Goal: Task Accomplishment & Management: Manage account settings

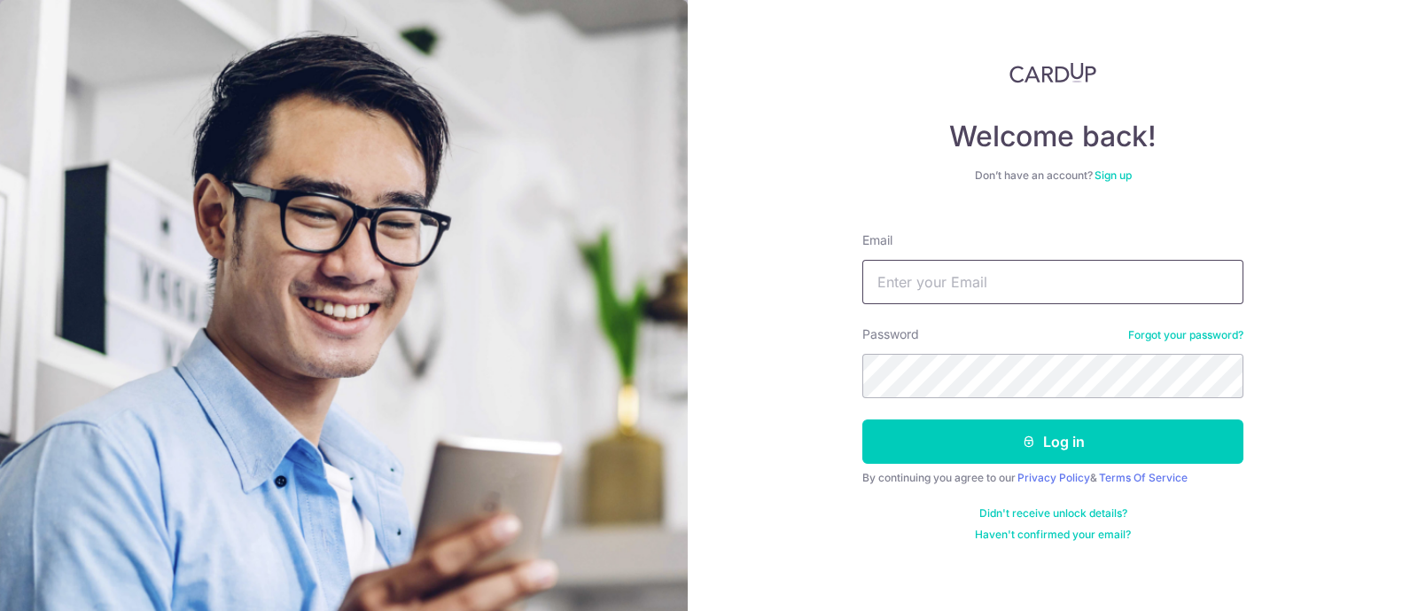
click at [970, 268] on input "Email" at bounding box center [1052, 282] width 381 height 44
type input "[EMAIL_ADDRESS][DOMAIN_NAME]"
click at [862, 419] on button "Log in" at bounding box center [1052, 441] width 381 height 44
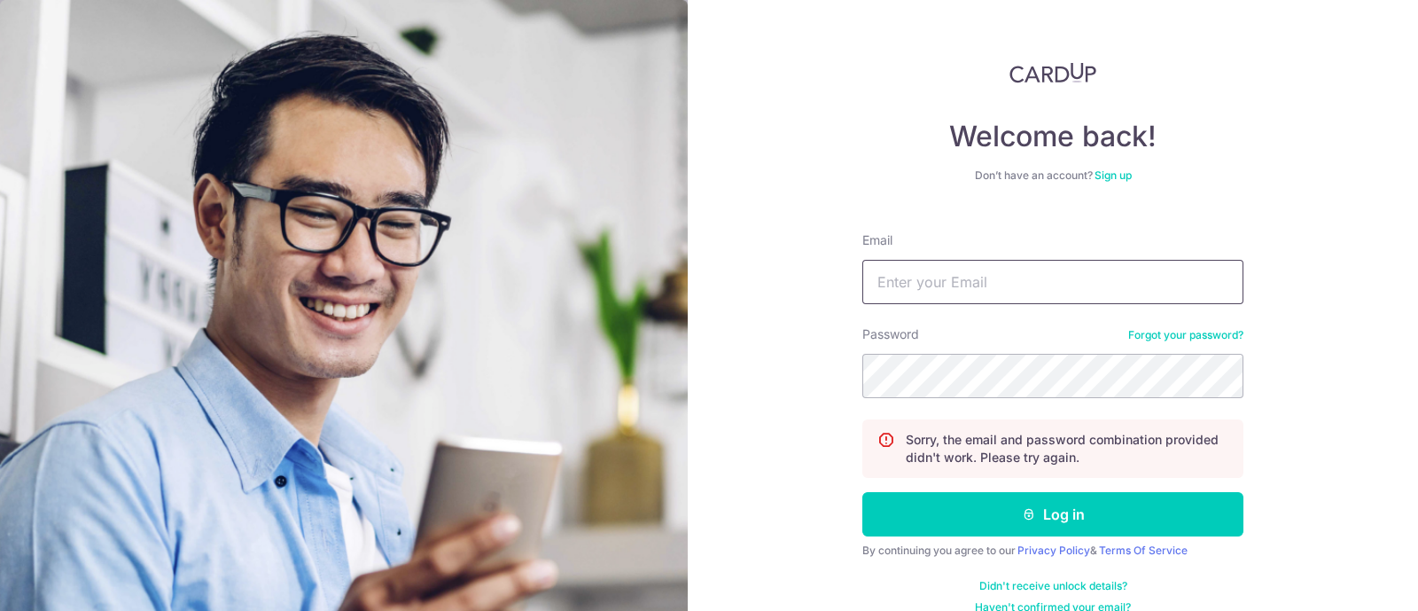
click at [1056, 283] on input "Email" at bounding box center [1052, 282] width 381 height 44
click at [1054, 269] on input "[EMAIL_ADDRESS][DOMAIN_NAME]" at bounding box center [1052, 282] width 381 height 44
type input "[EMAIL_ADDRESS][DOMAIN_NAME]"
click at [862, 492] on button "Log in" at bounding box center [1052, 514] width 381 height 44
click at [1064, 293] on input "Email" at bounding box center [1052, 282] width 381 height 44
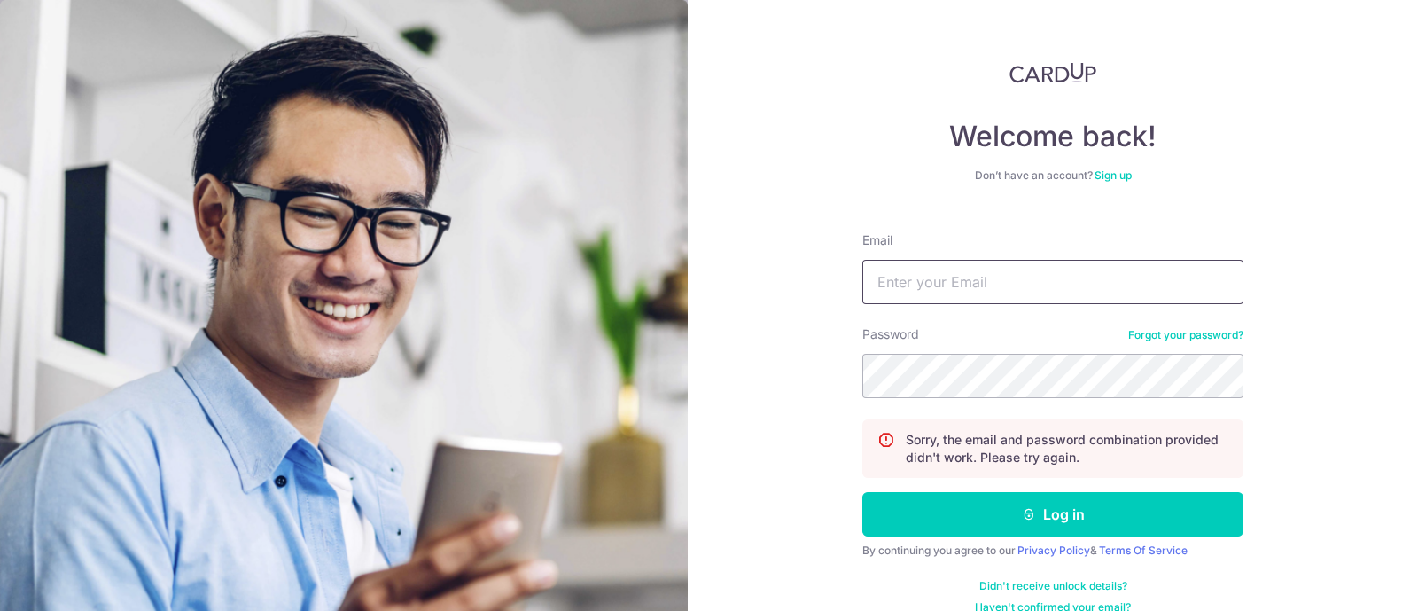
drag, startPoint x: 969, startPoint y: 266, endPoint x: 970, endPoint y: 295, distance: 29.3
click at [969, 266] on input "Email" at bounding box center [1052, 282] width 381 height 44
type input "[EMAIL_ADDRESS][DOMAIN_NAME]"
click at [862, 492] on button "Log in" at bounding box center [1052, 514] width 381 height 44
click at [994, 275] on input "Email" at bounding box center [1052, 282] width 381 height 44
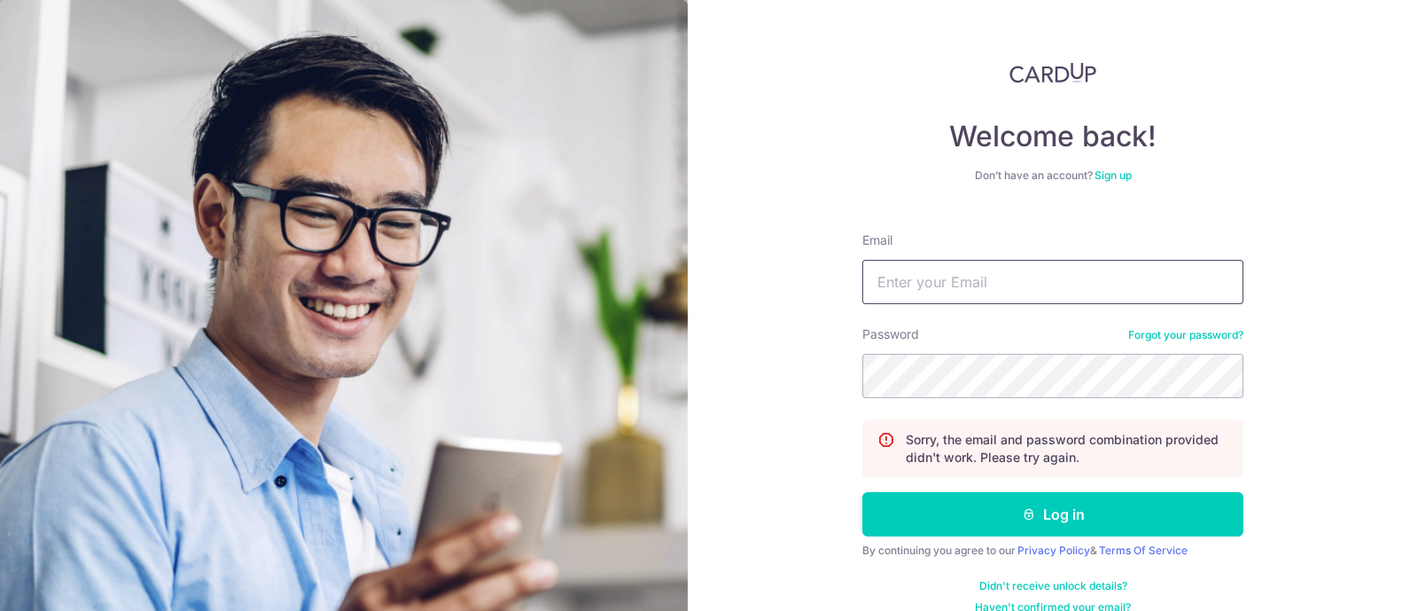
click at [1116, 292] on input "Email" at bounding box center [1052, 282] width 381 height 44
type input "d"
type input "[EMAIL_ADDRESS][DOMAIN_NAME]"
click at [862, 492] on button "Log in" at bounding box center [1052, 514] width 381 height 44
click at [1009, 287] on input "Email" at bounding box center [1052, 282] width 381 height 44
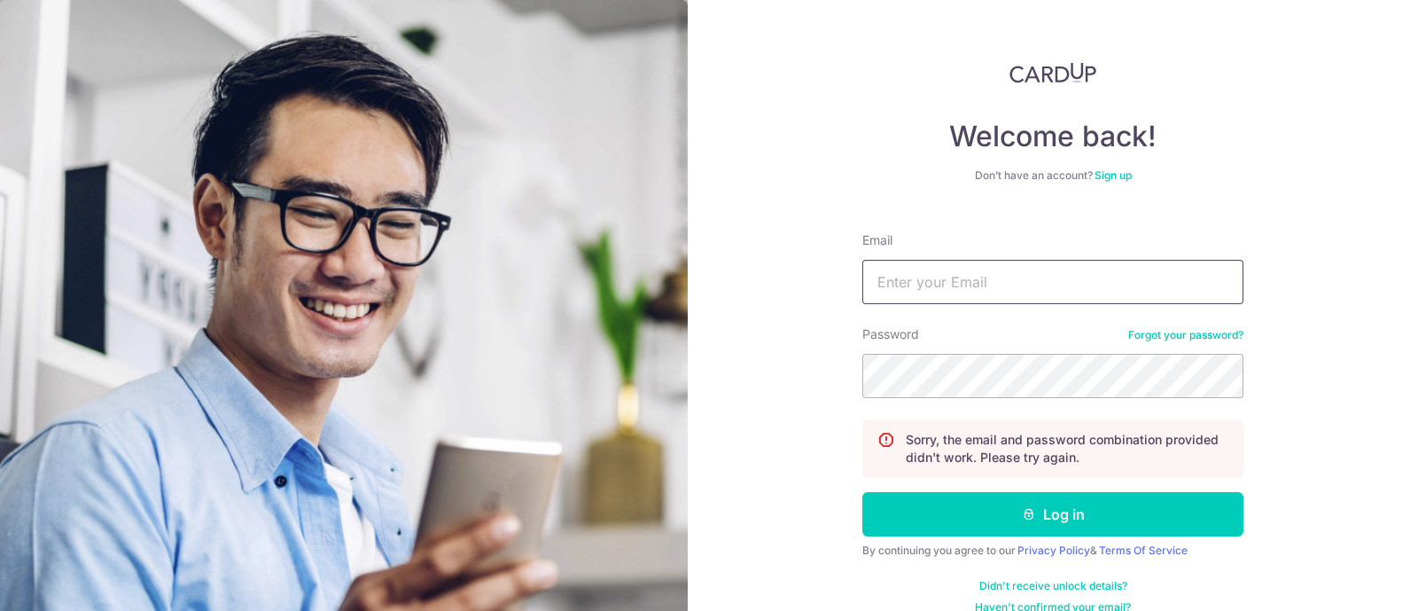
type input "[EMAIL_ADDRESS][DOMAIN_NAME]"
click at [862, 492] on button "Log in" at bounding box center [1052, 514] width 381 height 44
click at [1005, 268] on input "Email" at bounding box center [1052, 282] width 381 height 44
type input "[EMAIL_ADDRESS][DOMAIN_NAME]"
click at [862, 492] on button "Log in" at bounding box center [1052, 514] width 381 height 44
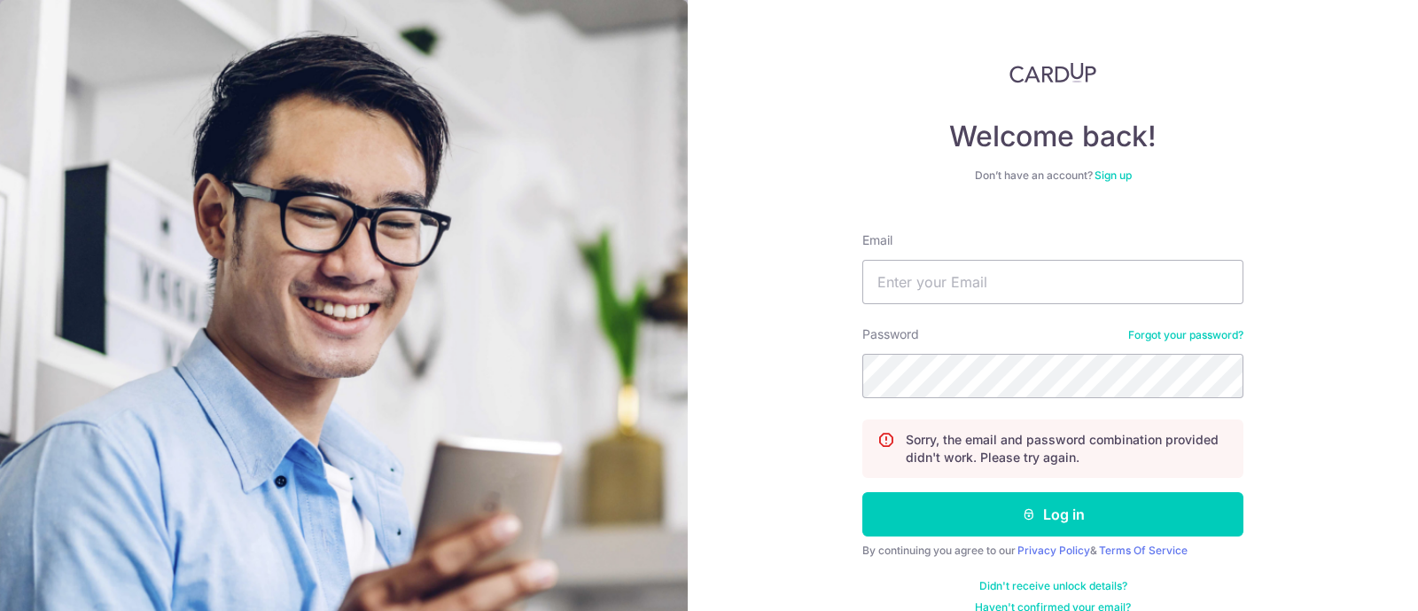
click at [1029, 245] on div "Email" at bounding box center [1052, 267] width 381 height 73
click at [1016, 266] on input "Email" at bounding box center [1052, 282] width 381 height 44
type input "hsingchia.tsai@gmail.com"
click at [862, 492] on button "Log in" at bounding box center [1052, 514] width 381 height 44
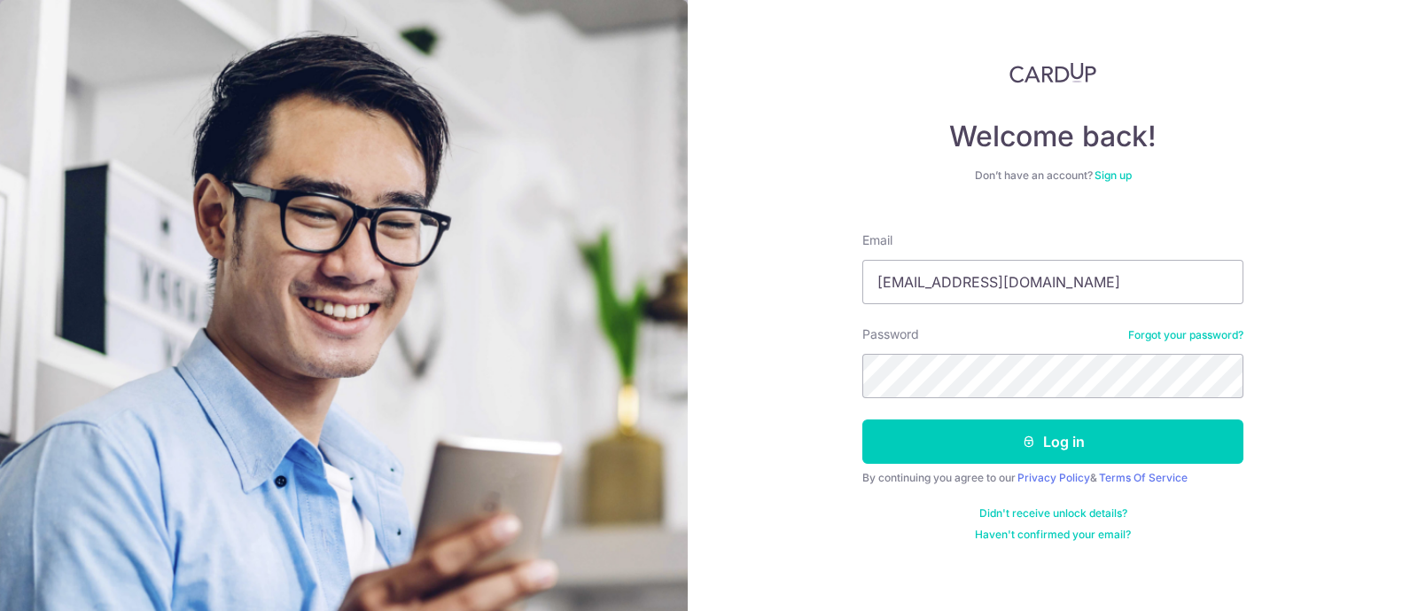
click at [984, 97] on div "Welcome back! Don’t have an account? Sign up Email hsingchia.tsai@gmail.com Pas…" at bounding box center [1052, 301] width 381 height 479
type input "[EMAIL_ADDRESS][DOMAIN_NAME]"
click at [1182, 340] on link "Forgot your password?" at bounding box center [1185, 335] width 115 height 14
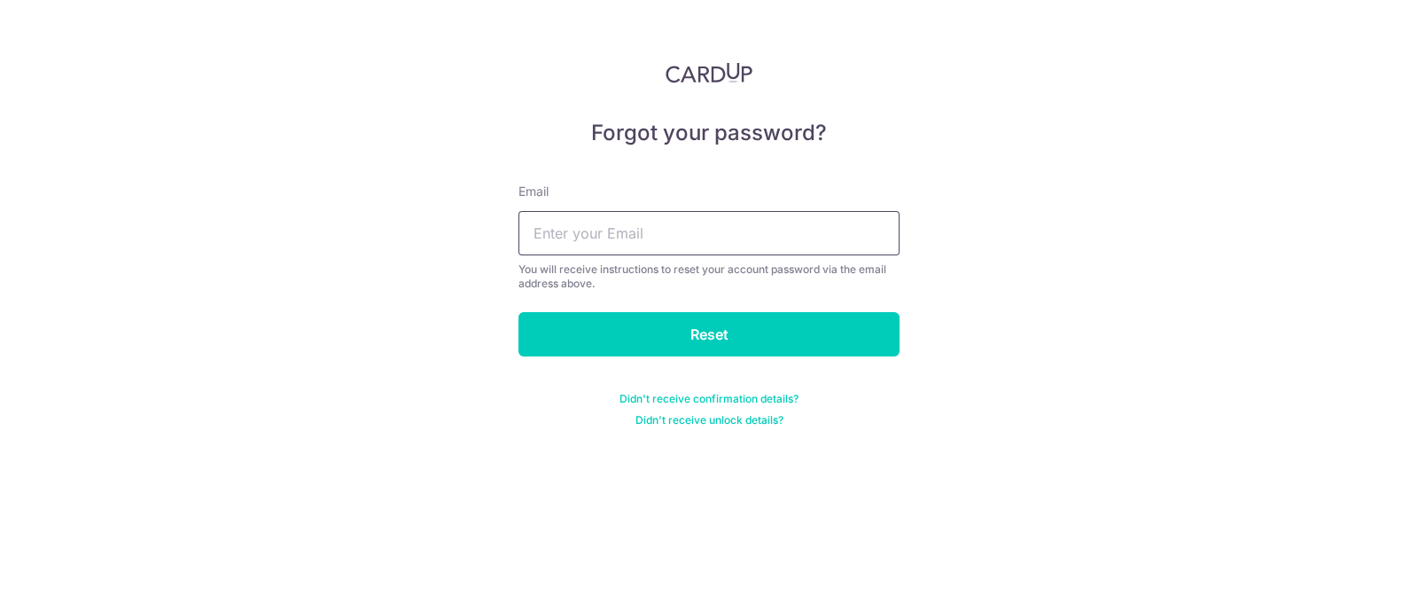
click at [743, 219] on input "text" at bounding box center [708, 233] width 381 height 44
type input "[EMAIL_ADDRESS][DOMAIN_NAME]"
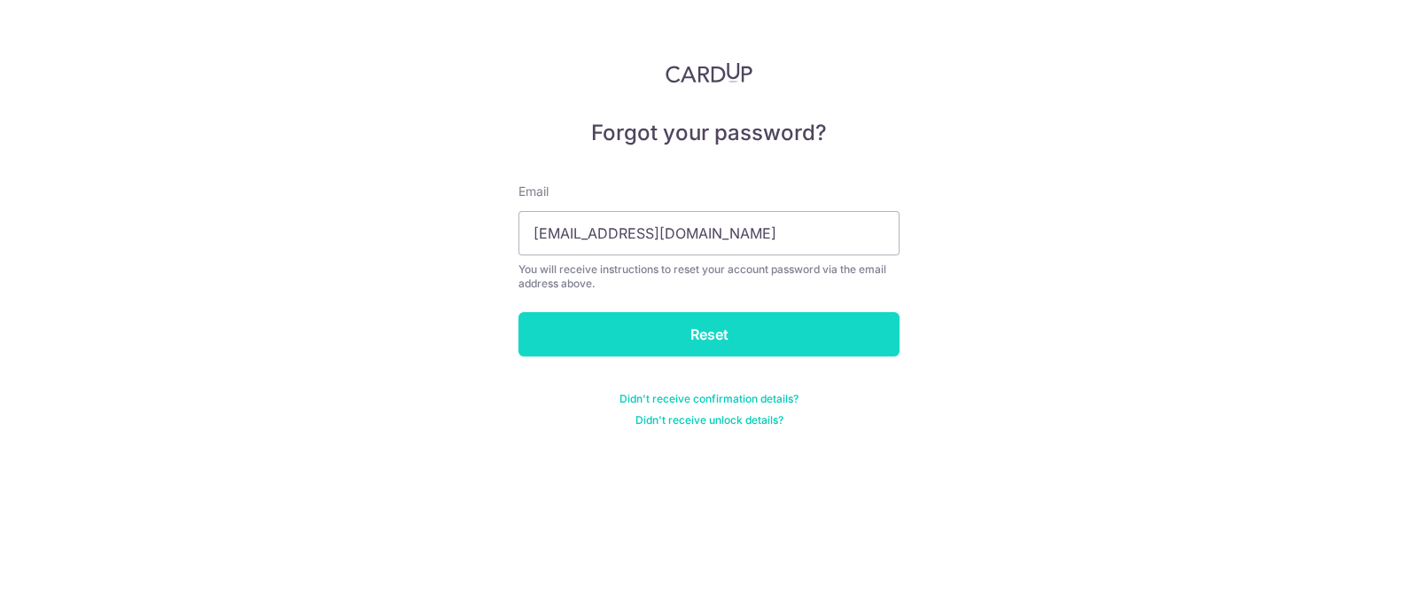
drag, startPoint x: 734, startPoint y: 254, endPoint x: 723, endPoint y: 319, distance: 65.6
click at [723, 319] on input "Reset" at bounding box center [708, 334] width 381 height 44
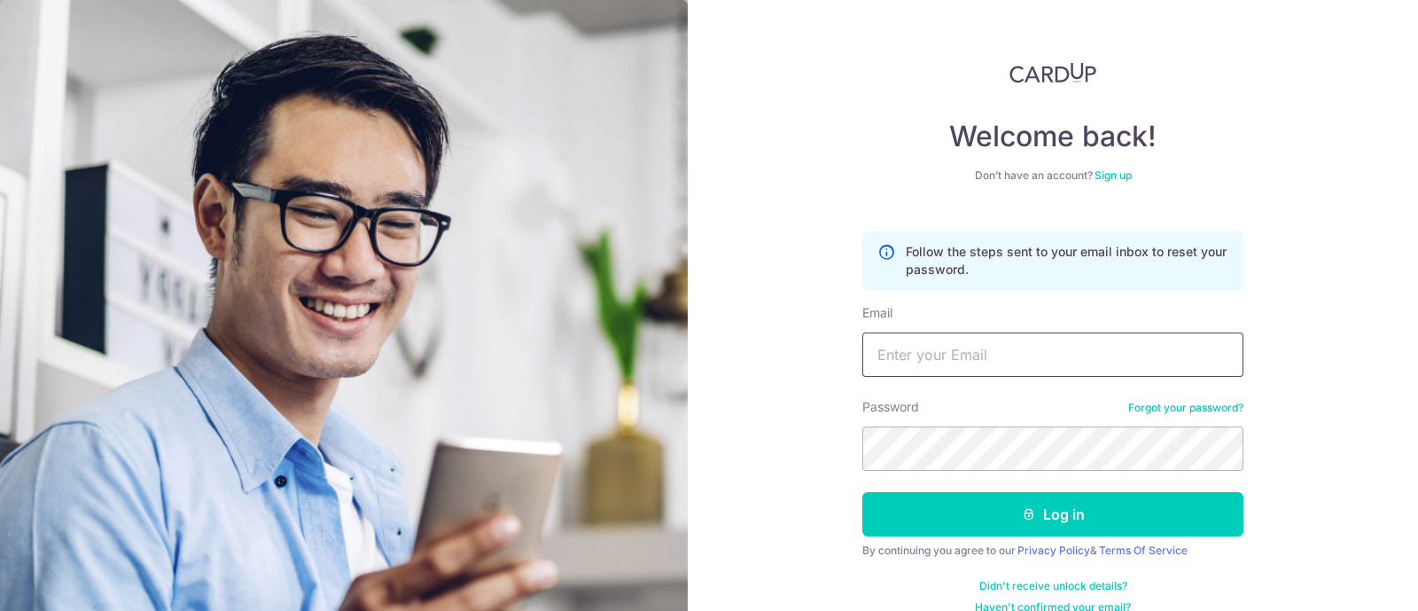
click at [990, 357] on input "Email" at bounding box center [1052, 354] width 381 height 44
type input "[EMAIL_ADDRESS][DOMAIN_NAME]"
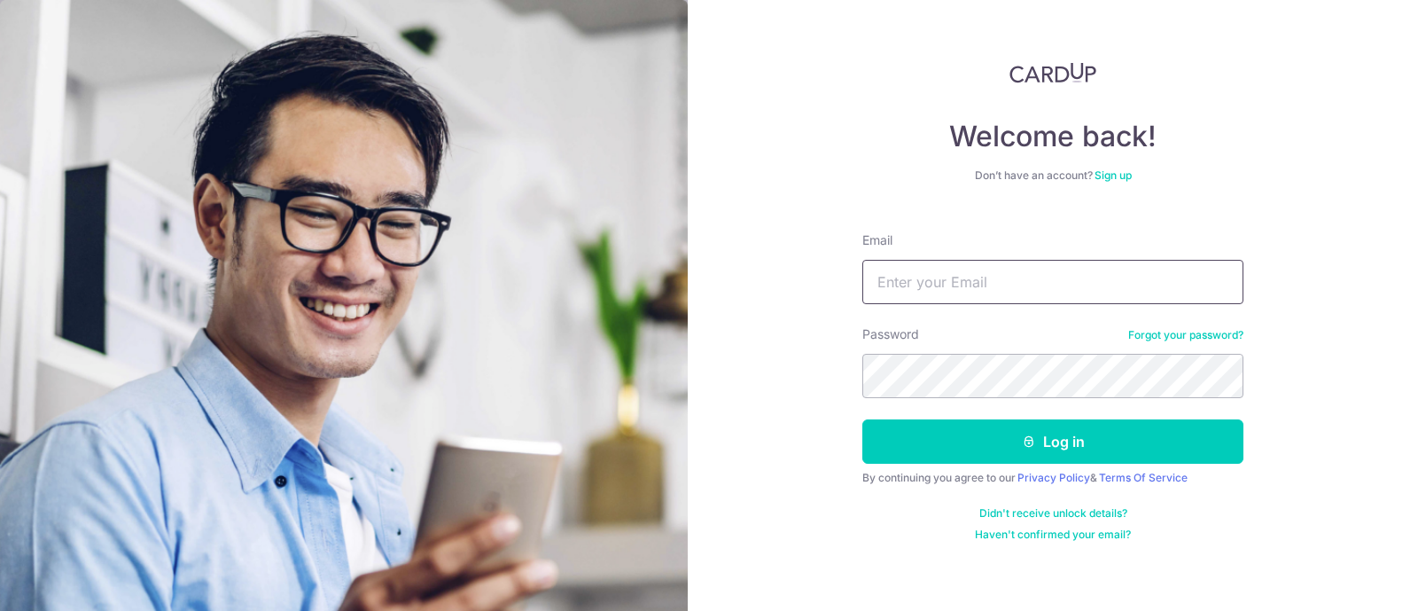
click at [973, 282] on input "Email" at bounding box center [1052, 282] width 381 height 44
type input "[EMAIL_ADDRESS][DOMAIN_NAME]"
click at [862, 419] on button "Log in" at bounding box center [1052, 441] width 381 height 44
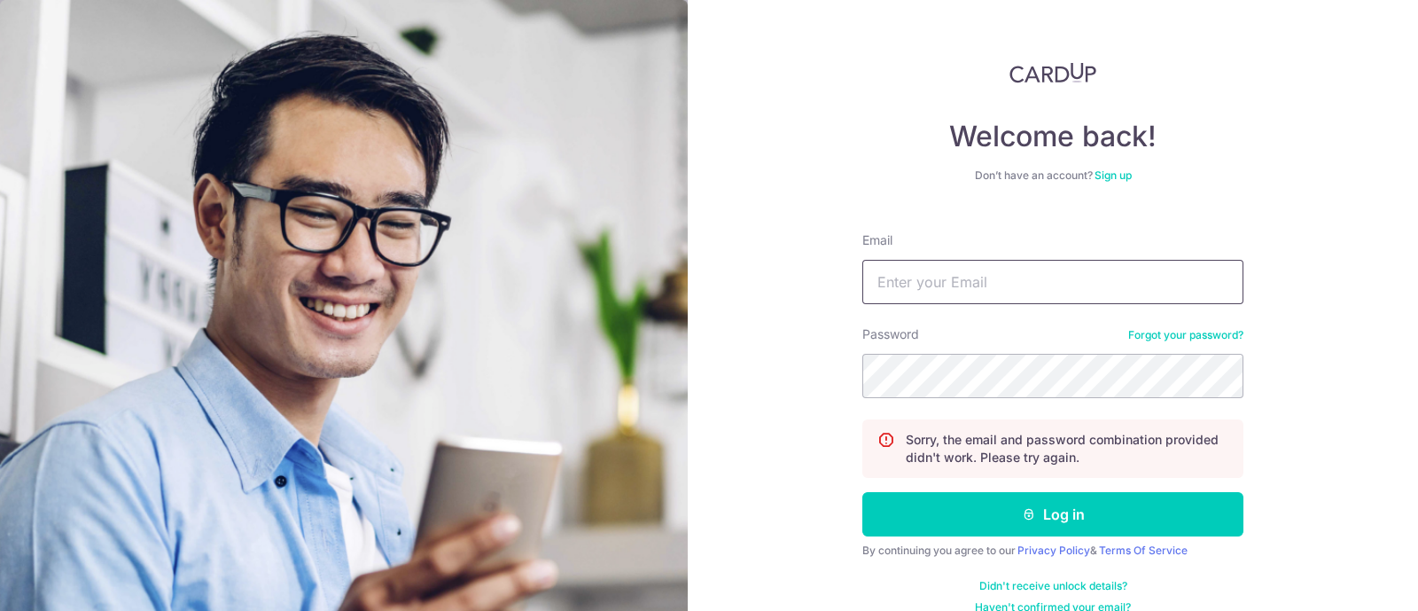
click at [1008, 268] on input "Email" at bounding box center [1052, 282] width 381 height 44
type input "[EMAIL_ADDRESS][DOMAIN_NAME]"
click at [862, 492] on button "Log in" at bounding box center [1052, 514] width 381 height 44
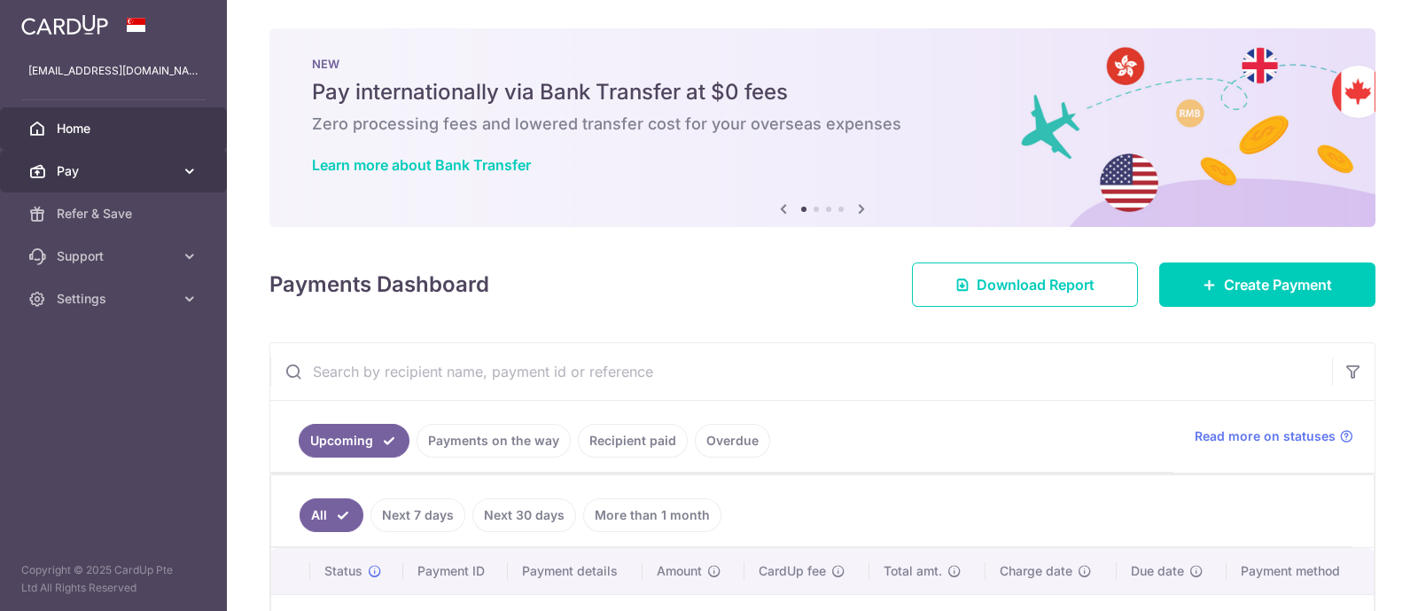
click at [155, 163] on span "Pay" at bounding box center [115, 171] width 117 height 18
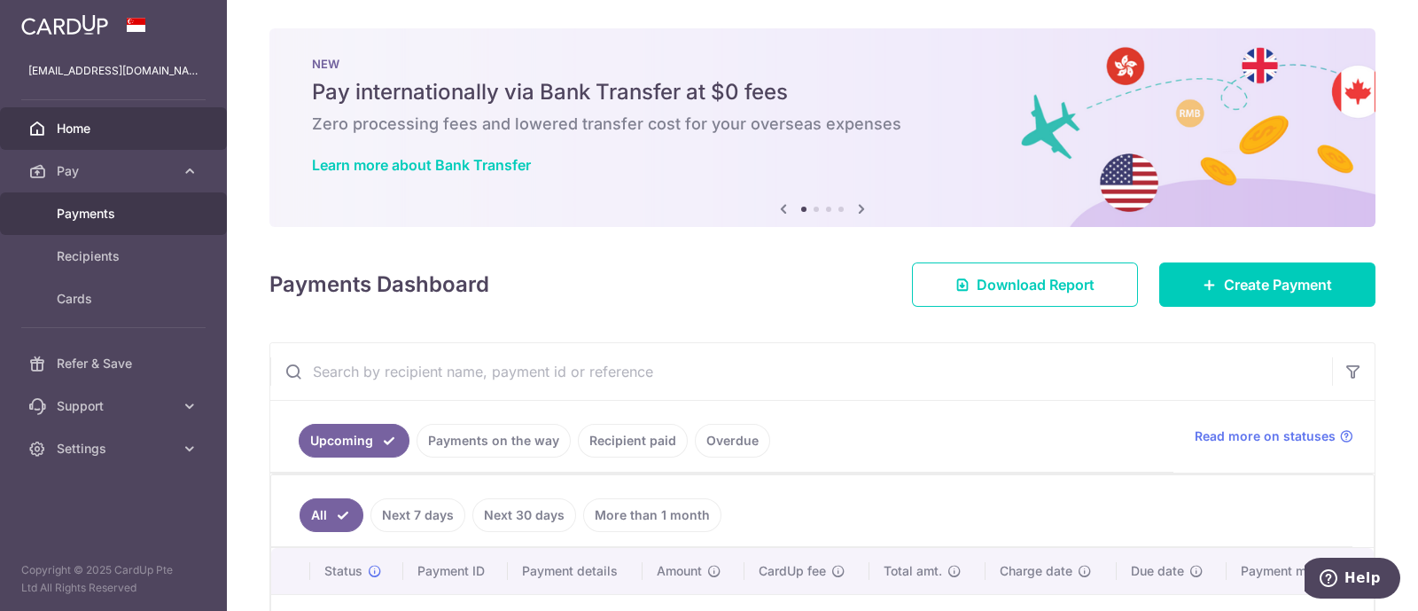
click at [148, 212] on span "Payments" at bounding box center [115, 214] width 117 height 18
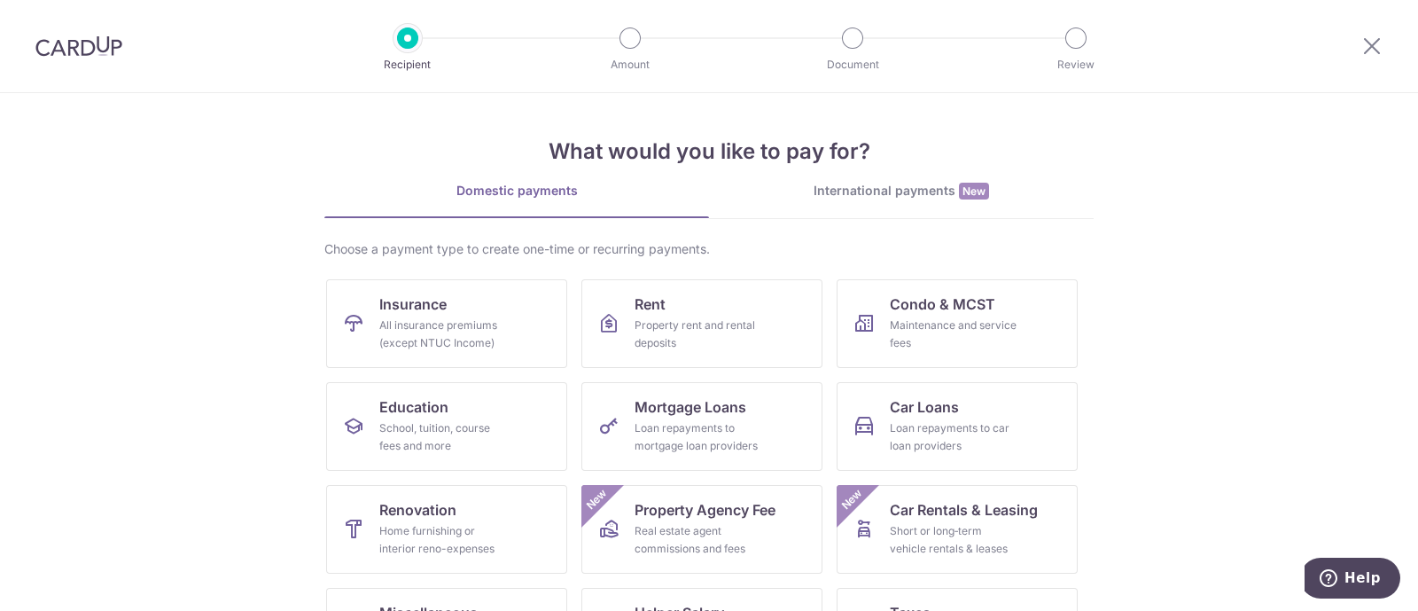
click at [151, 235] on section "What would you like to pay for? Domestic payments International payments New Ch…" at bounding box center [709, 352] width 1418 height 518
click at [151, 233] on section "What would you like to pay for? Domestic payments International payments New Ch…" at bounding box center [709, 352] width 1418 height 518
click at [62, 46] on img at bounding box center [78, 45] width 87 height 21
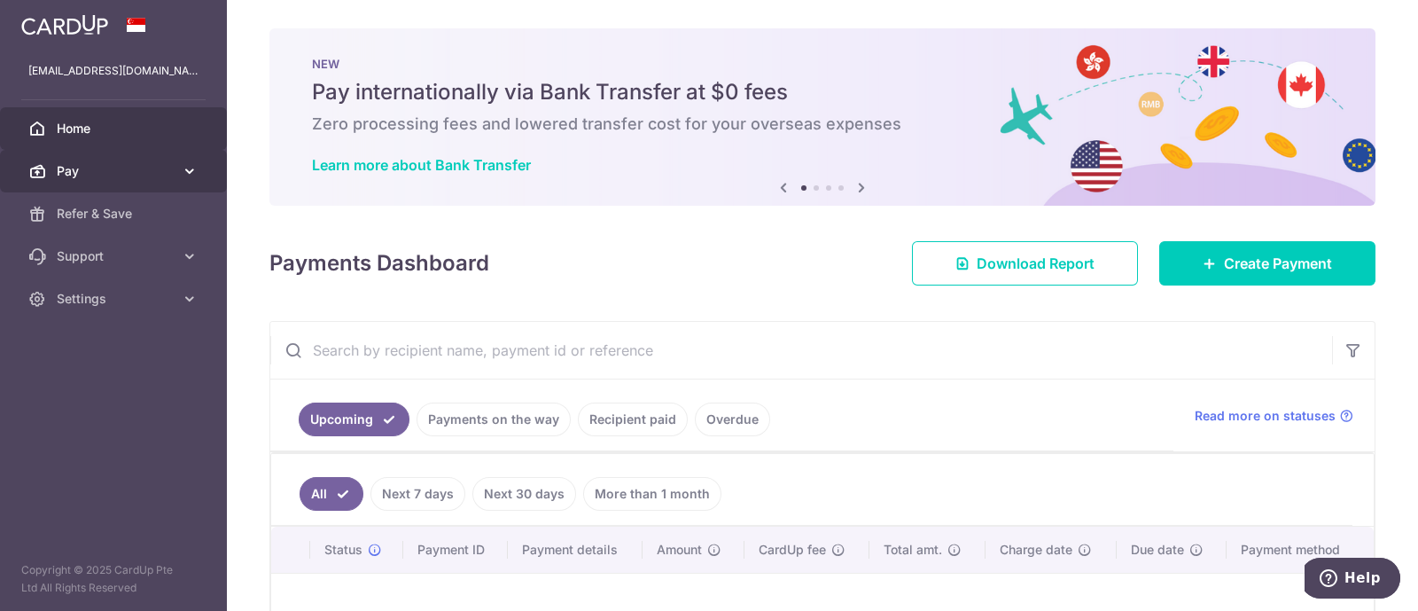
click at [198, 161] on link "Pay" at bounding box center [113, 171] width 227 height 43
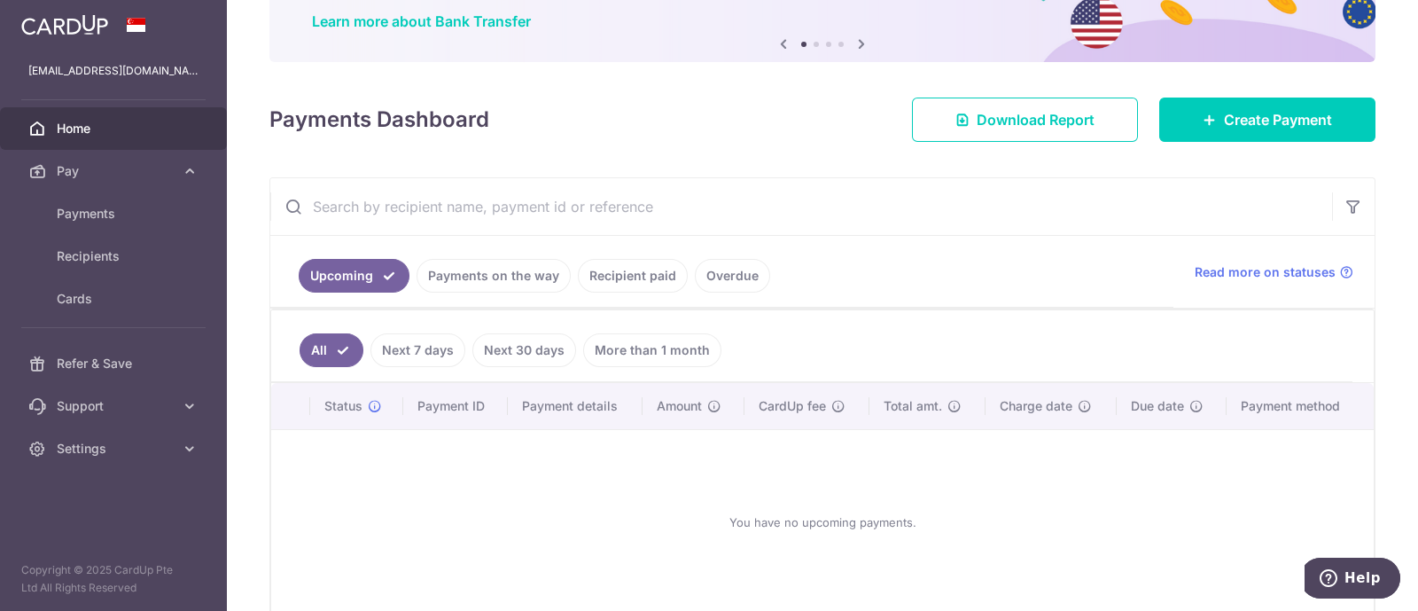
scroll to position [221, 0]
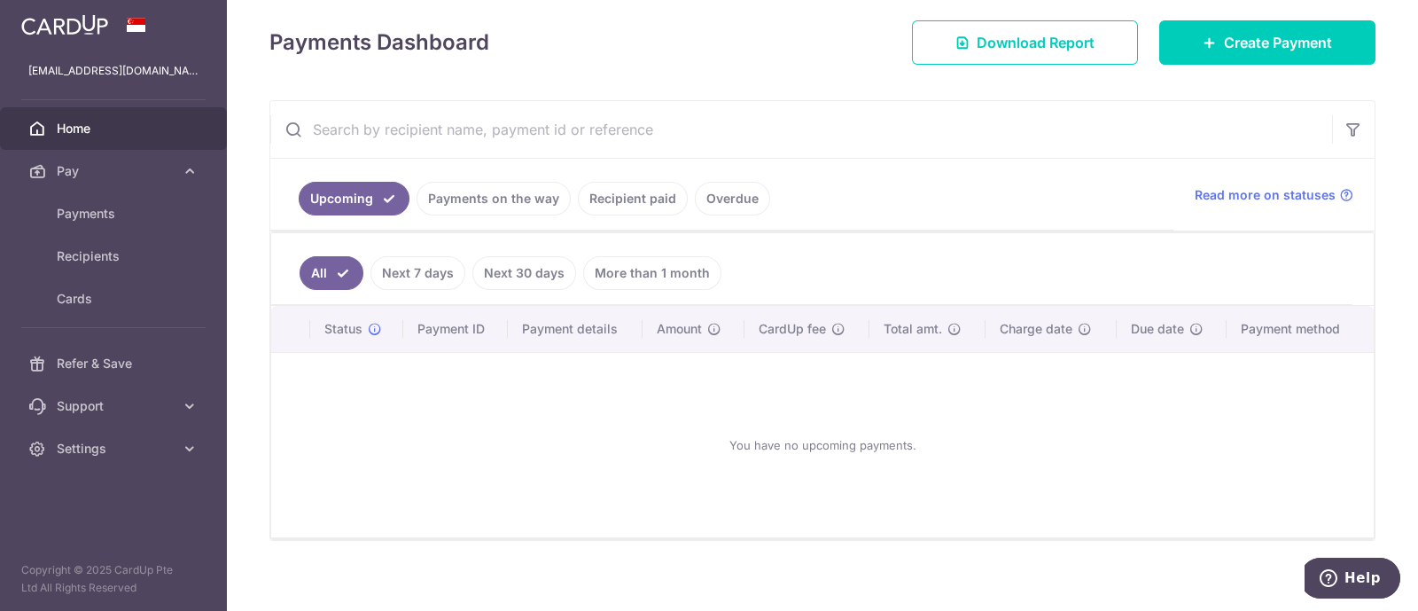
click at [541, 203] on link "Payments on the way" at bounding box center [493, 199] width 154 height 34
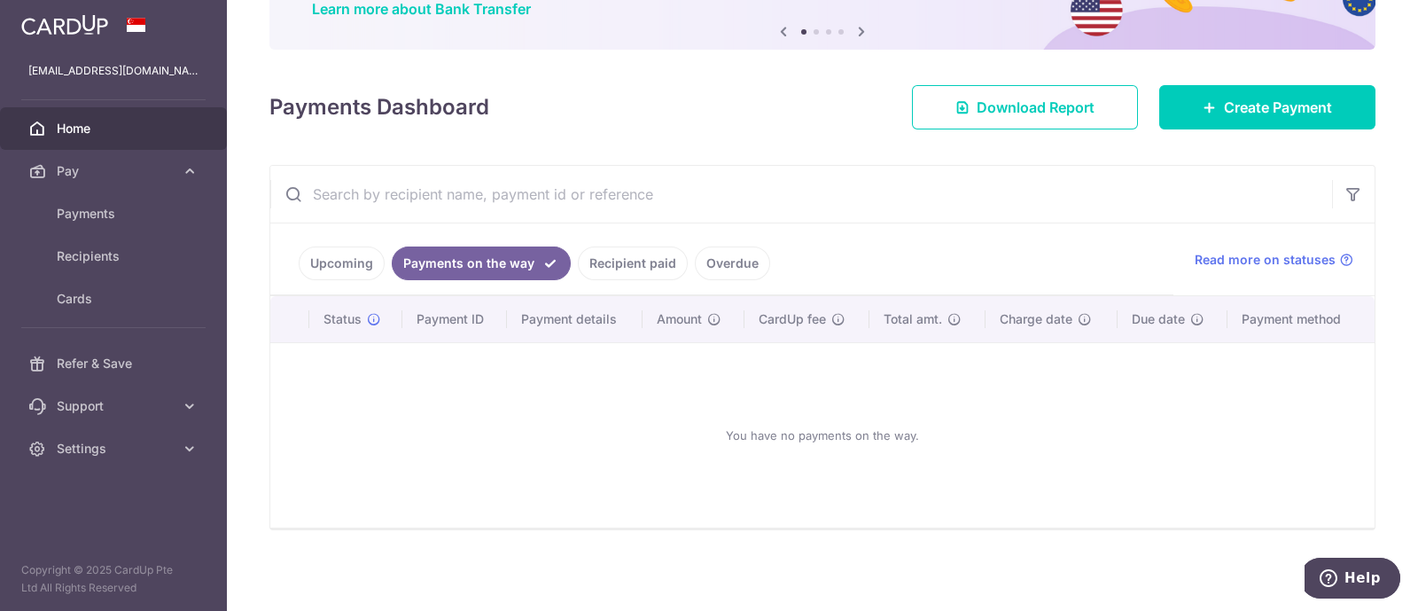
click at [641, 204] on input "text" at bounding box center [801, 194] width 1062 height 57
click at [625, 261] on link "Recipient paid" at bounding box center [633, 263] width 110 height 34
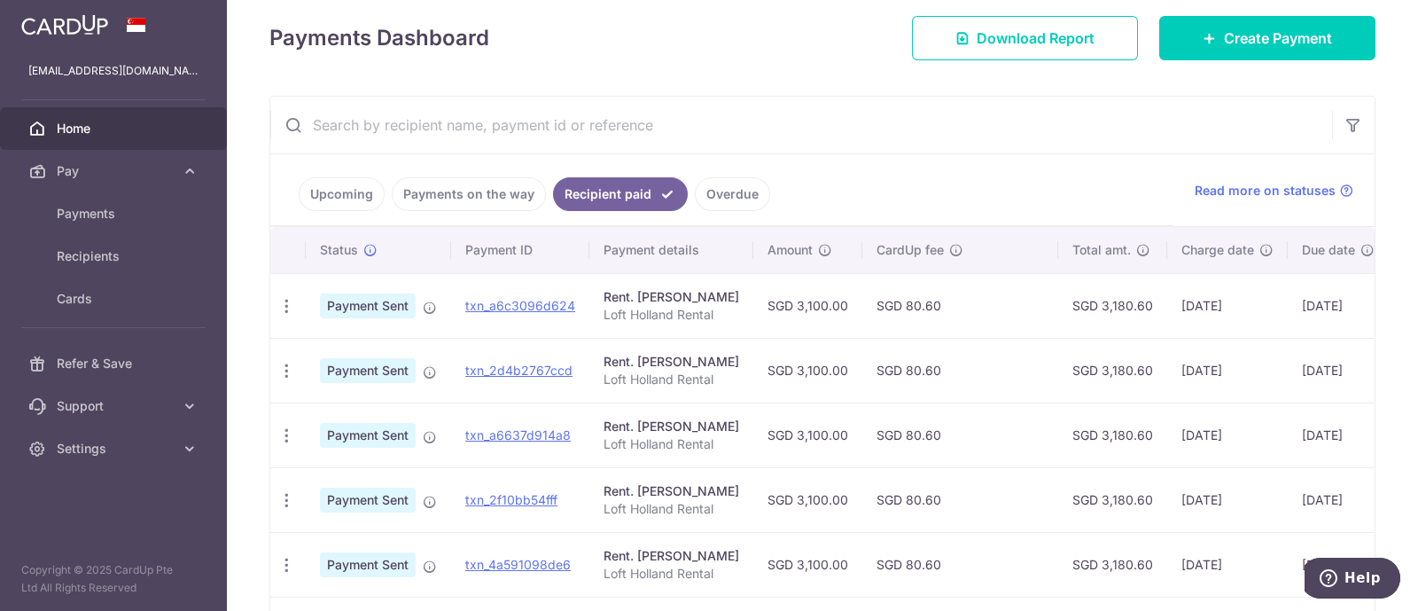
scroll to position [488, 0]
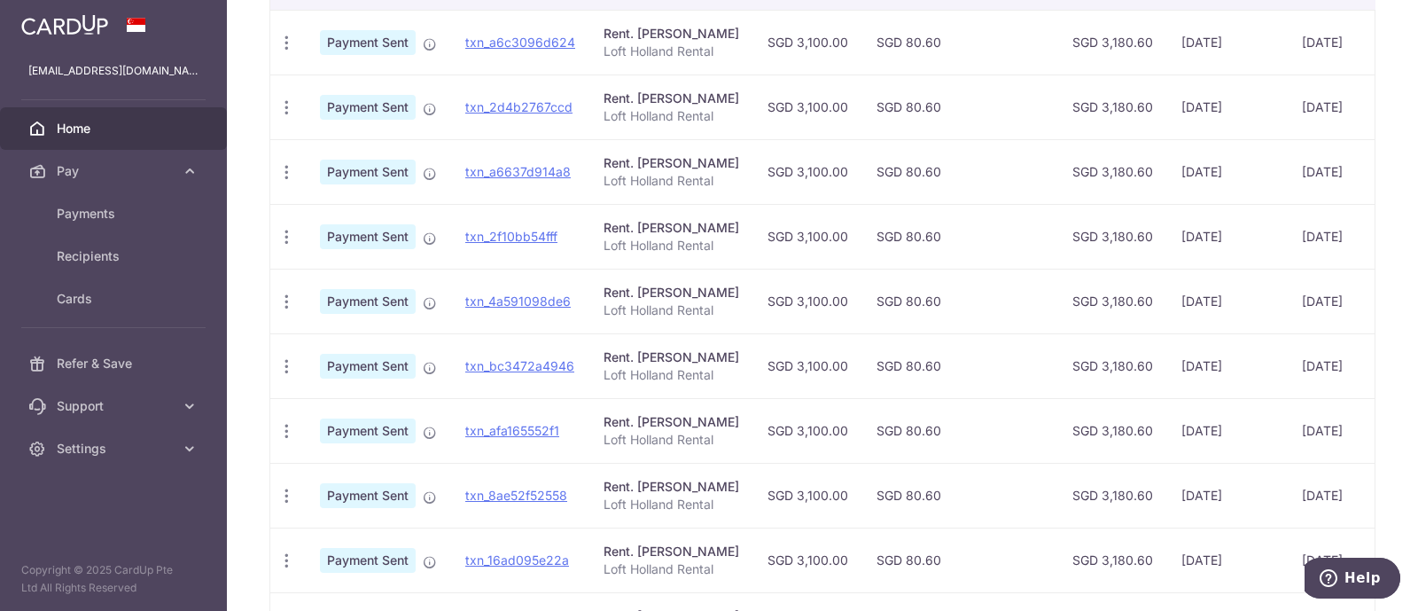
drag, startPoint x: 1096, startPoint y: 302, endPoint x: 1148, endPoint y: 301, distance: 51.4
click at [1148, 301] on tr "PDF Receipt Payment Sent txn_4a591098de6 [PERSON_NAME] Loft Holland Rental SGD …" at bounding box center [896, 300] width 1253 height 65
click at [1145, 369] on td "SGD 3,180.60" at bounding box center [1112, 365] width 109 height 65
drag, startPoint x: 1146, startPoint y: 370, endPoint x: 1128, endPoint y: 365, distance: 18.3
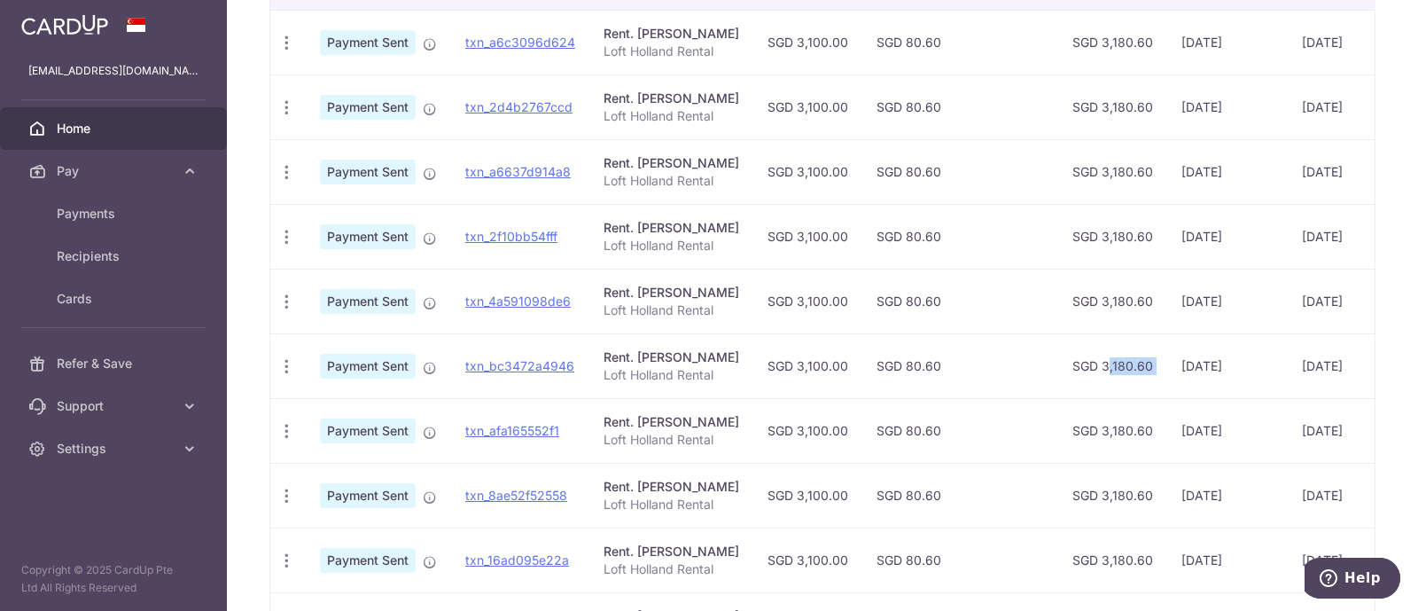
click at [1134, 366] on td "SGD 3,180.60" at bounding box center [1112, 365] width 109 height 65
click at [1102, 383] on td "SGD 3,180.60" at bounding box center [1112, 365] width 109 height 65
click at [1058, 343] on td "SGD 3,180.60" at bounding box center [1112, 365] width 109 height 65
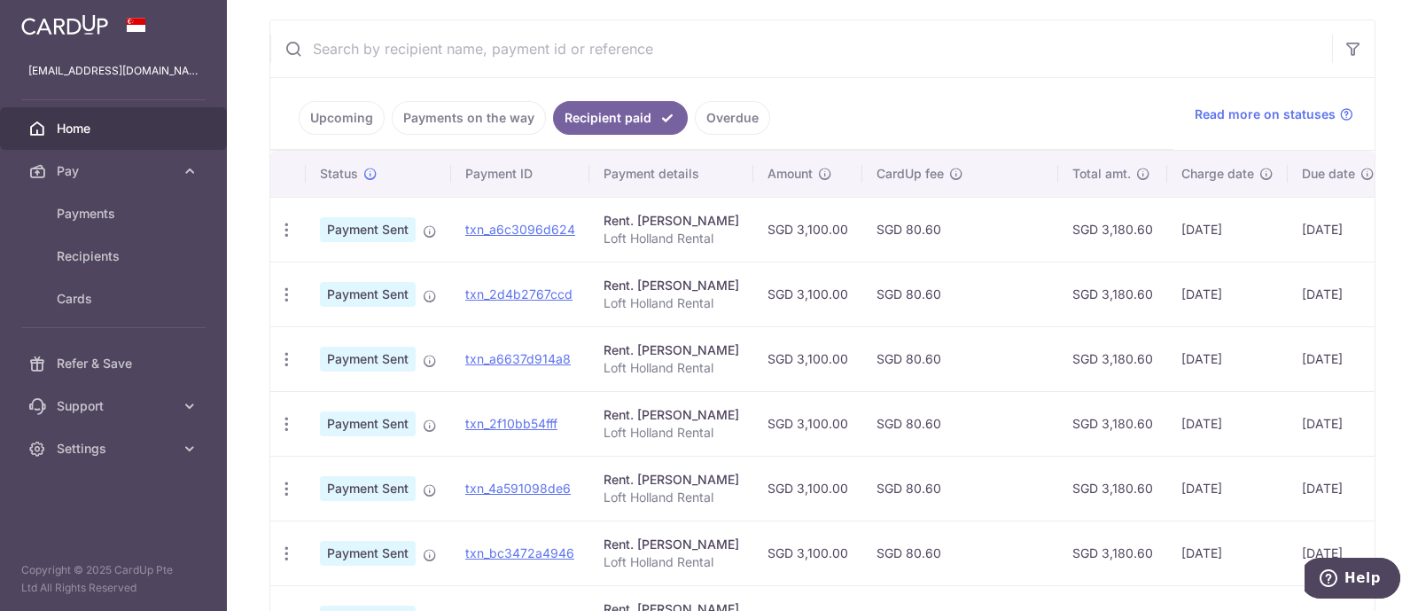
scroll to position [184, 0]
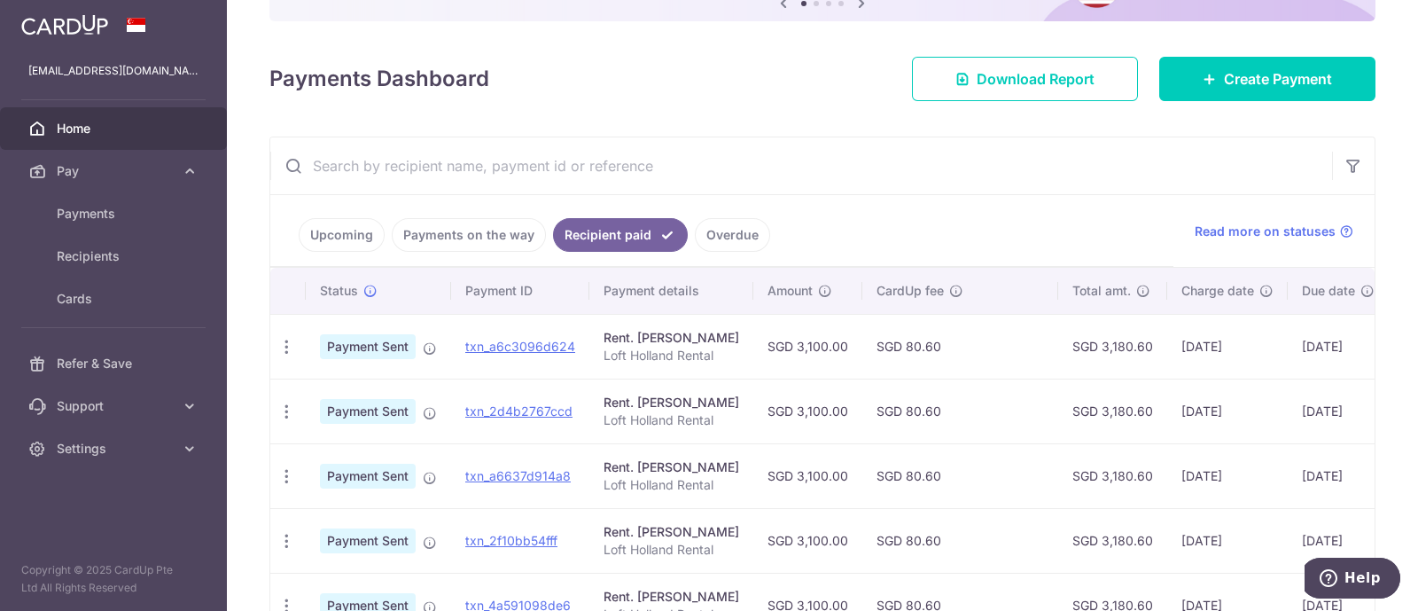
click at [942, 331] on td "SGD 80.60" at bounding box center [960, 346] width 196 height 65
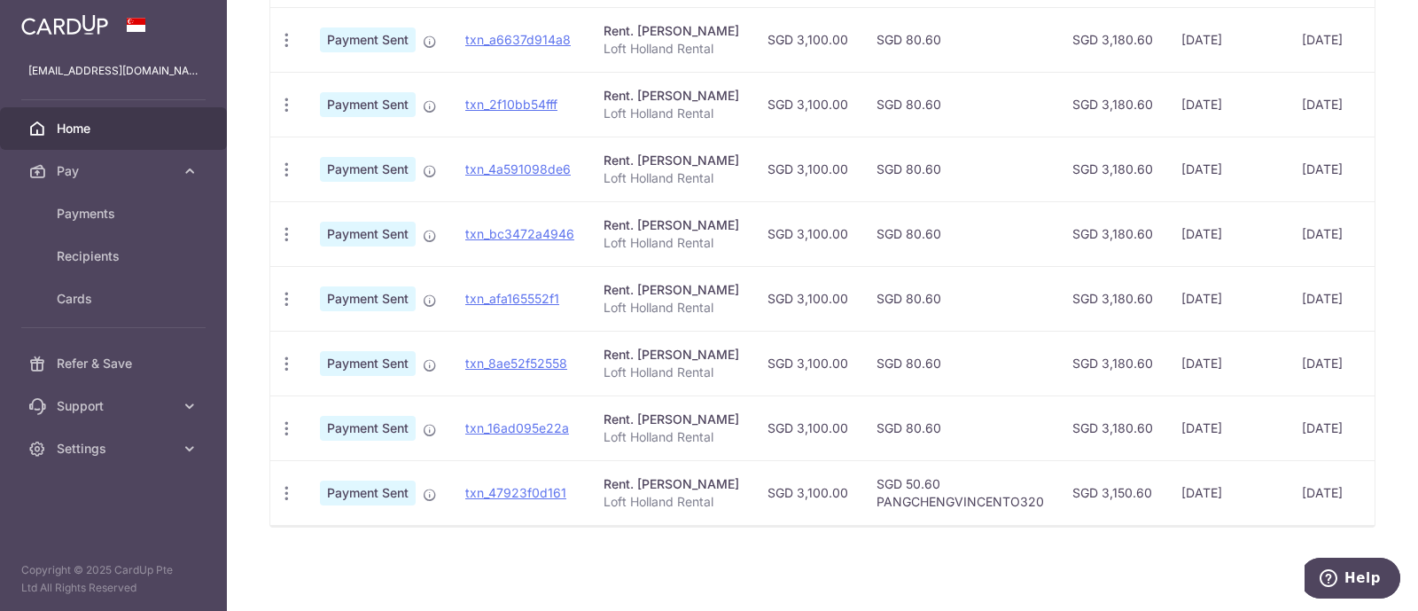
scroll to position [0, 0]
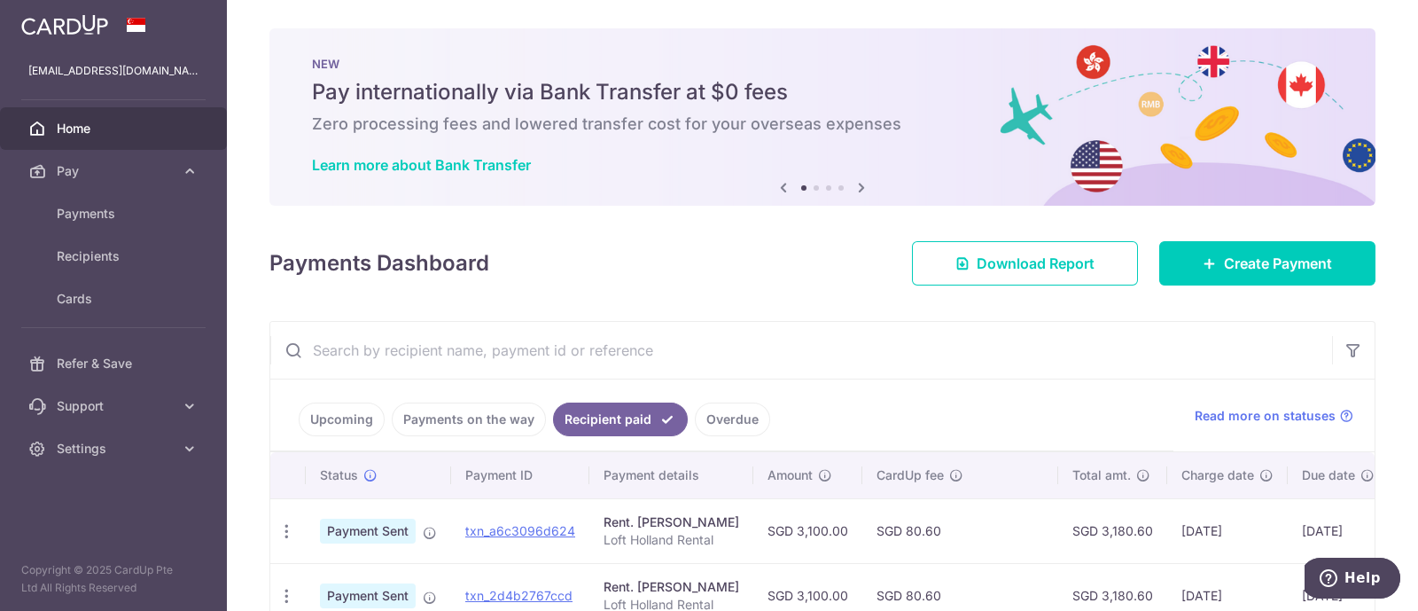
click at [798, 334] on input "text" at bounding box center [801, 350] width 1062 height 57
click at [720, 261] on div "Payments Dashboard Download Report Create Payment" at bounding box center [822, 259] width 1106 height 51
click at [113, 23] on link at bounding box center [64, 23] width 101 height 32
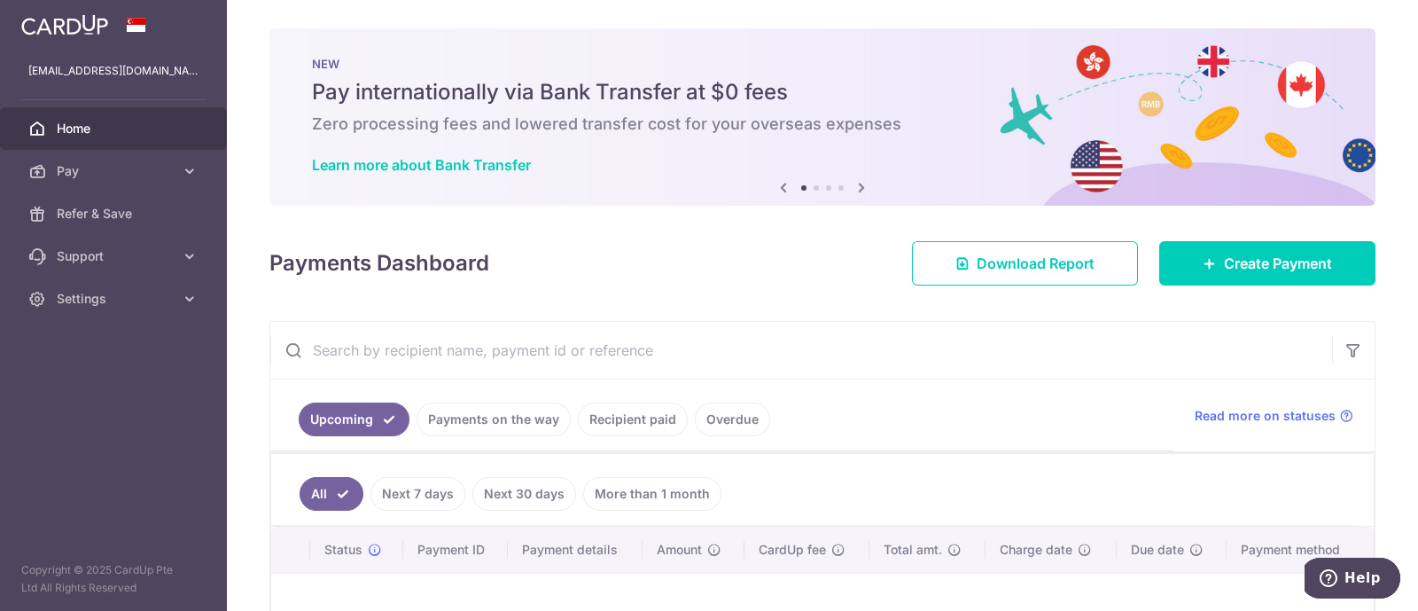
click at [84, 26] on img at bounding box center [64, 24] width 87 height 21
click at [758, 262] on div "Payments Dashboard Download Report Create Payment" at bounding box center [822, 259] width 1106 height 51
click at [813, 302] on div "× Pause Schedule Pause all future payments in this series Pause just this one p…" at bounding box center [822, 305] width 1191 height 611
click at [720, 259] on div "Payments Dashboard Download Report Create Payment" at bounding box center [822, 259] width 1106 height 51
drag, startPoint x: 510, startPoint y: 253, endPoint x: 230, endPoint y: 263, distance: 279.3
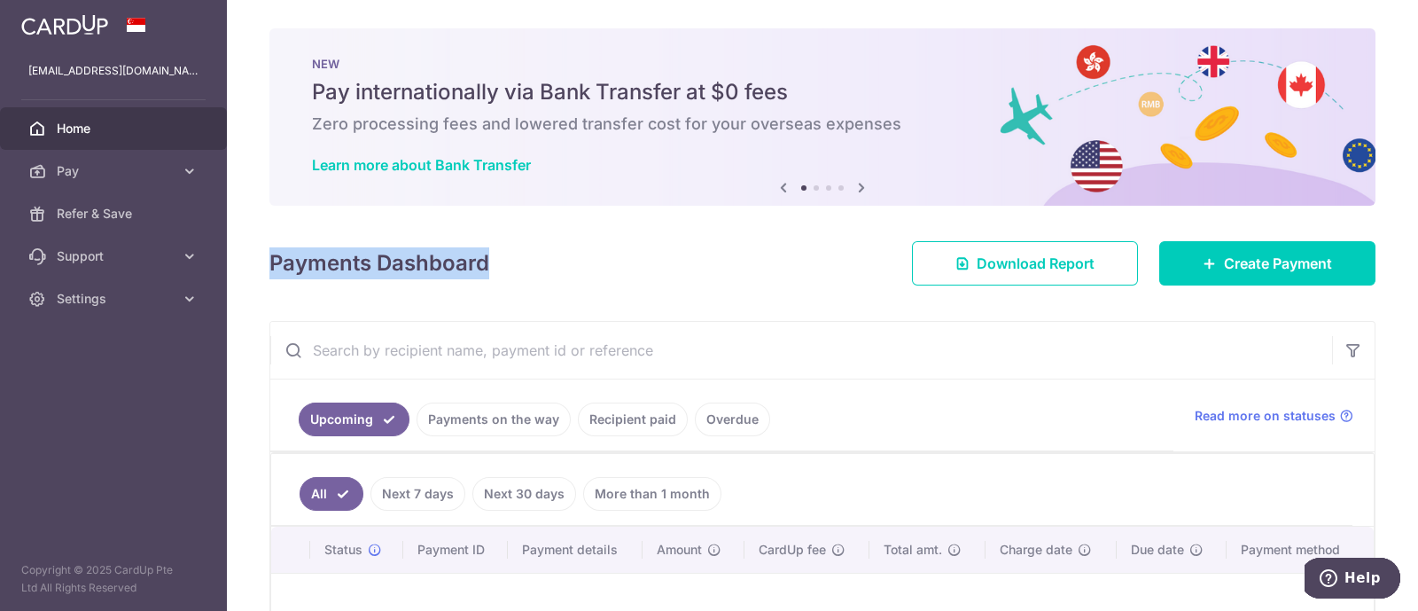
click at [230, 263] on div "× Pause Schedule Pause all future payments in this series Pause just this one p…" at bounding box center [822, 305] width 1191 height 611
click at [459, 260] on h4 "Payments Dashboard" at bounding box center [379, 263] width 220 height 32
